Goal: Information Seeking & Learning: Learn about a topic

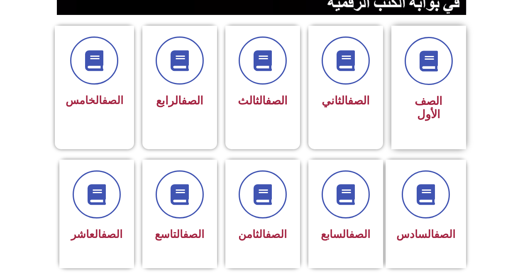
scroll to position [207, 0]
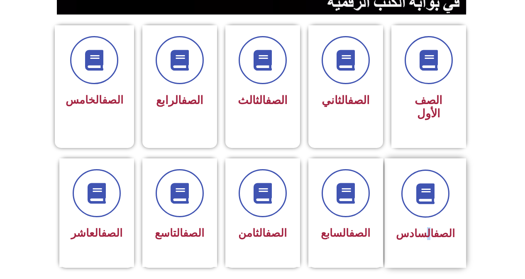
click at [428, 224] on div "الصف السادس" at bounding box center [425, 234] width 59 height 20
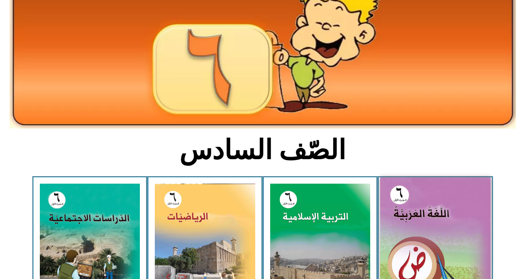
scroll to position [83, 0]
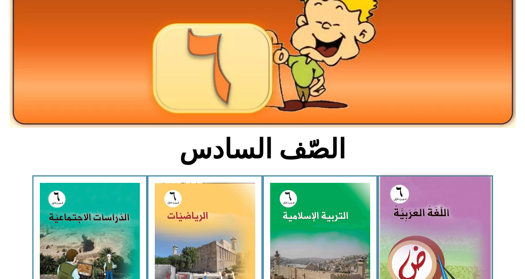
click at [408, 236] on img at bounding box center [435, 246] width 110 height 138
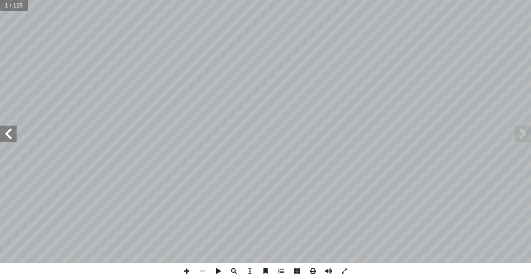
click at [7, 128] on span at bounding box center [8, 134] width 17 height 17
click at [8, 128] on span at bounding box center [8, 134] width 17 height 17
click at [8, 127] on span at bounding box center [8, 134] width 17 height 17
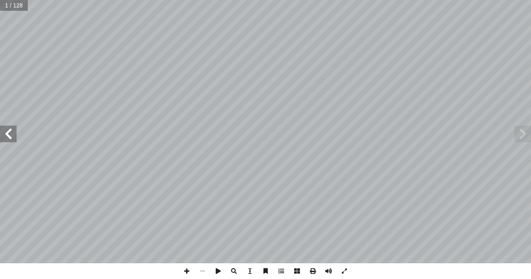
click at [8, 127] on span at bounding box center [8, 134] width 17 height 17
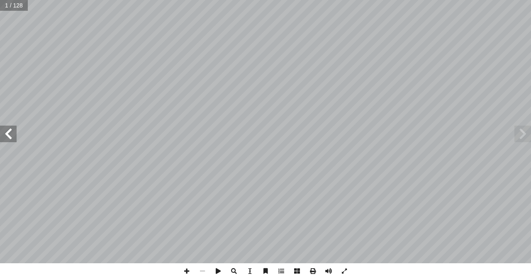
click at [8, 127] on span at bounding box center [8, 134] width 17 height 17
click at [9, 128] on span at bounding box center [8, 134] width 17 height 17
click at [8, 126] on span at bounding box center [8, 134] width 17 height 17
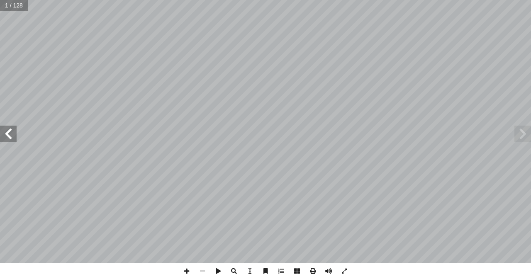
click at [7, 128] on span at bounding box center [8, 134] width 17 height 17
click at [8, 127] on span at bounding box center [8, 134] width 17 height 17
drag, startPoint x: 5, startPoint y: 129, endPoint x: 0, endPoint y: 129, distance: 5.0
click at [3, 129] on span at bounding box center [8, 134] width 17 height 17
click at [0, 129] on span at bounding box center [8, 134] width 17 height 17
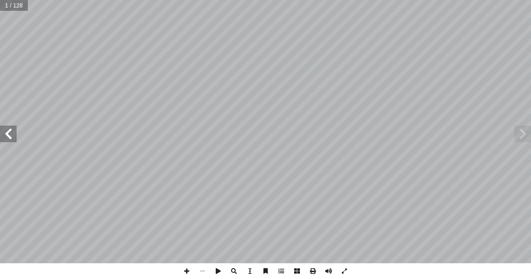
click at [0, 129] on span at bounding box center [8, 134] width 17 height 17
click at [0, 126] on span at bounding box center [8, 134] width 17 height 17
click at [12, 131] on span at bounding box center [8, 134] width 17 height 17
click at [8, 132] on span at bounding box center [8, 134] width 17 height 17
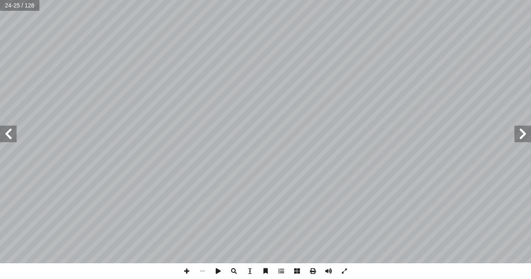
click at [11, 131] on span at bounding box center [8, 134] width 17 height 17
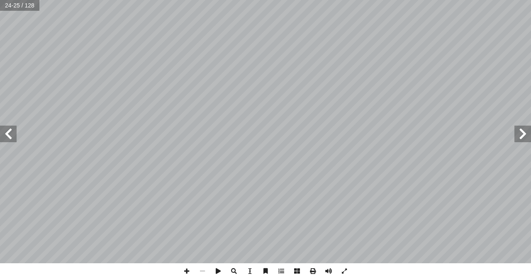
click at [11, 131] on span at bounding box center [8, 134] width 17 height 17
click at [9, 132] on span at bounding box center [8, 134] width 17 height 17
click at [7, 132] on span at bounding box center [8, 134] width 17 height 17
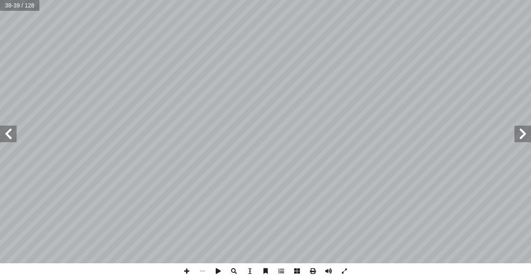
click at [7, 132] on span at bounding box center [8, 134] width 17 height 17
click at [189, 270] on span at bounding box center [187, 271] width 16 height 16
click at [185, 272] on span at bounding box center [187, 271] width 16 height 16
click at [112, 75] on html "الصفحة الرئيسية الصف الأول الصف الثاني الصف الثالث الصف الرابع الصف الخامس الصف…" at bounding box center [265, 37] width 531 height 75
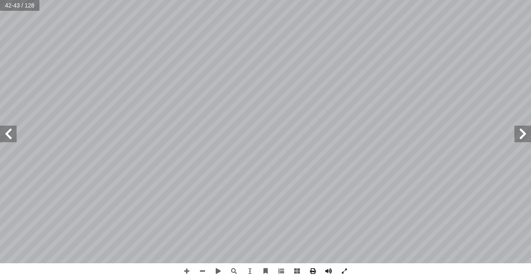
click at [286, 75] on html "الصفحة الرئيسية الصف الأول الصف الثاني الصف الثالث الصف الرابع الصف الخامس الصف…" at bounding box center [265, 37] width 531 height 75
